Goal: Information Seeking & Learning: Check status

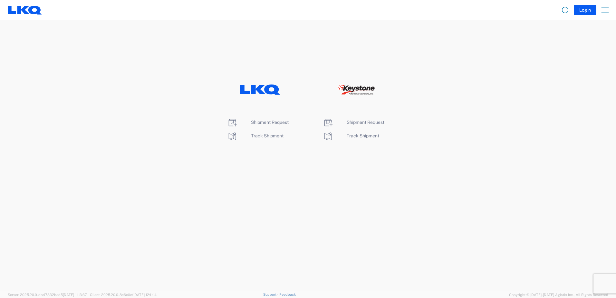
click at [345, 89] on icon at bounding box center [345, 88] width 5 height 5
click at [363, 134] on span "Track Shipment" at bounding box center [363, 135] width 33 height 5
click at [270, 136] on span "Track Shipment" at bounding box center [267, 135] width 33 height 5
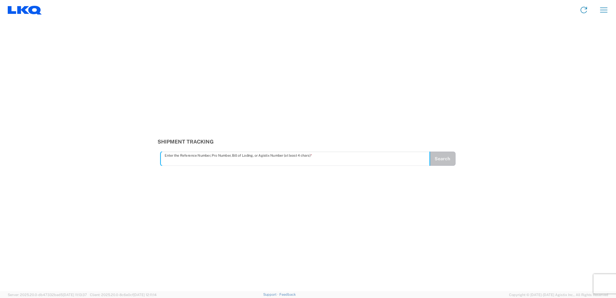
click at [203, 161] on input "text" at bounding box center [295, 158] width 261 height 11
type input "56681459"
click at [450, 152] on button "Search" at bounding box center [442, 158] width 26 height 14
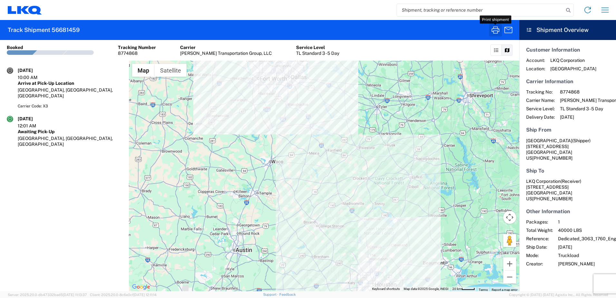
click at [494, 29] on icon "button" at bounding box center [495, 30] width 10 height 10
drag, startPoint x: 567, startPoint y: 121, endPoint x: 567, endPoint y: 110, distance: 11.6
click at [567, 121] on article "Customer Information Account: LKQ Corporation Location: [GEOGRAPHIC_DATA] Carri…" at bounding box center [567, 156] width 97 height 233
